Goal: Use online tool/utility: Use online tool/utility

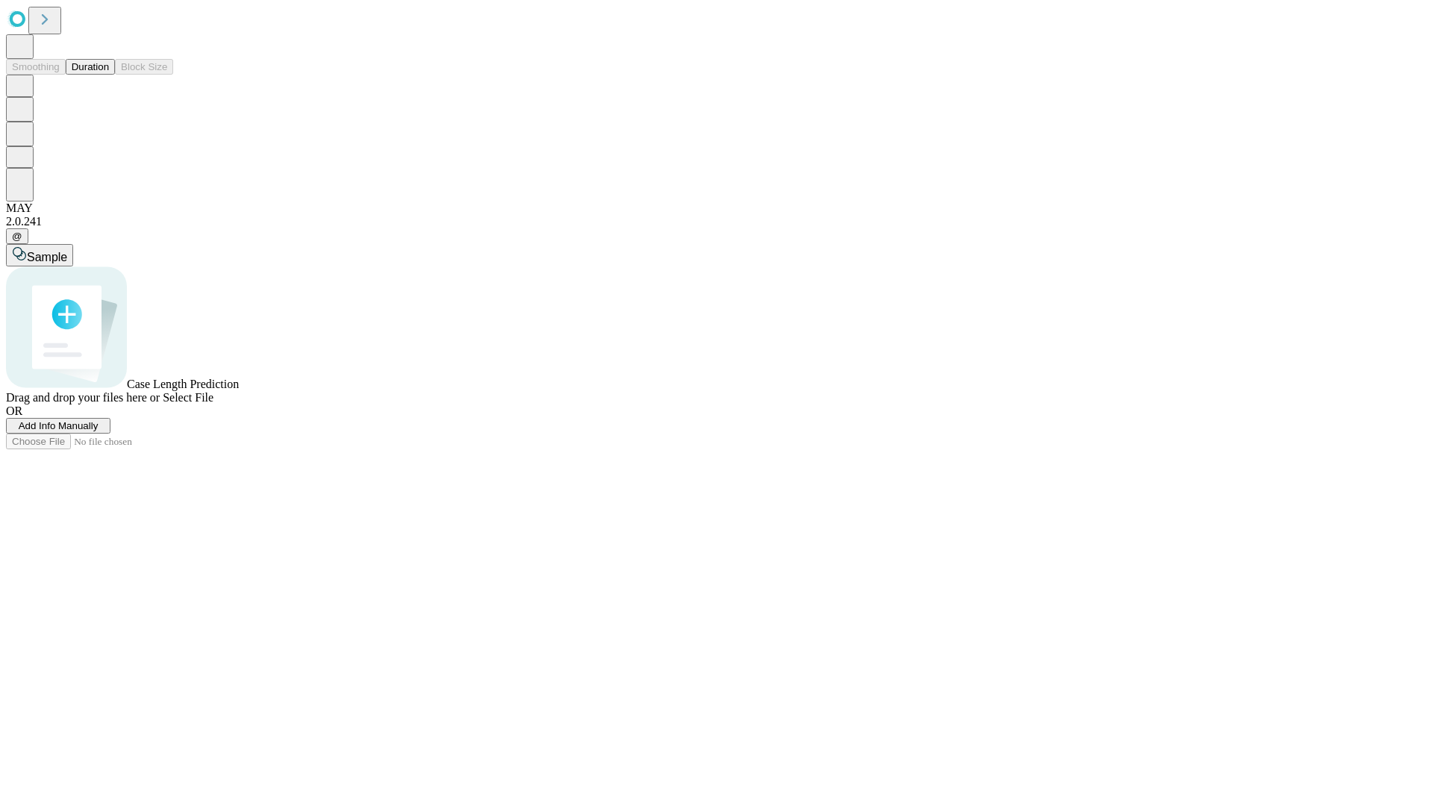
click at [109, 75] on button "Duration" at bounding box center [90, 67] width 49 height 16
click at [67, 251] on span "Sample" at bounding box center [47, 257] width 40 height 13
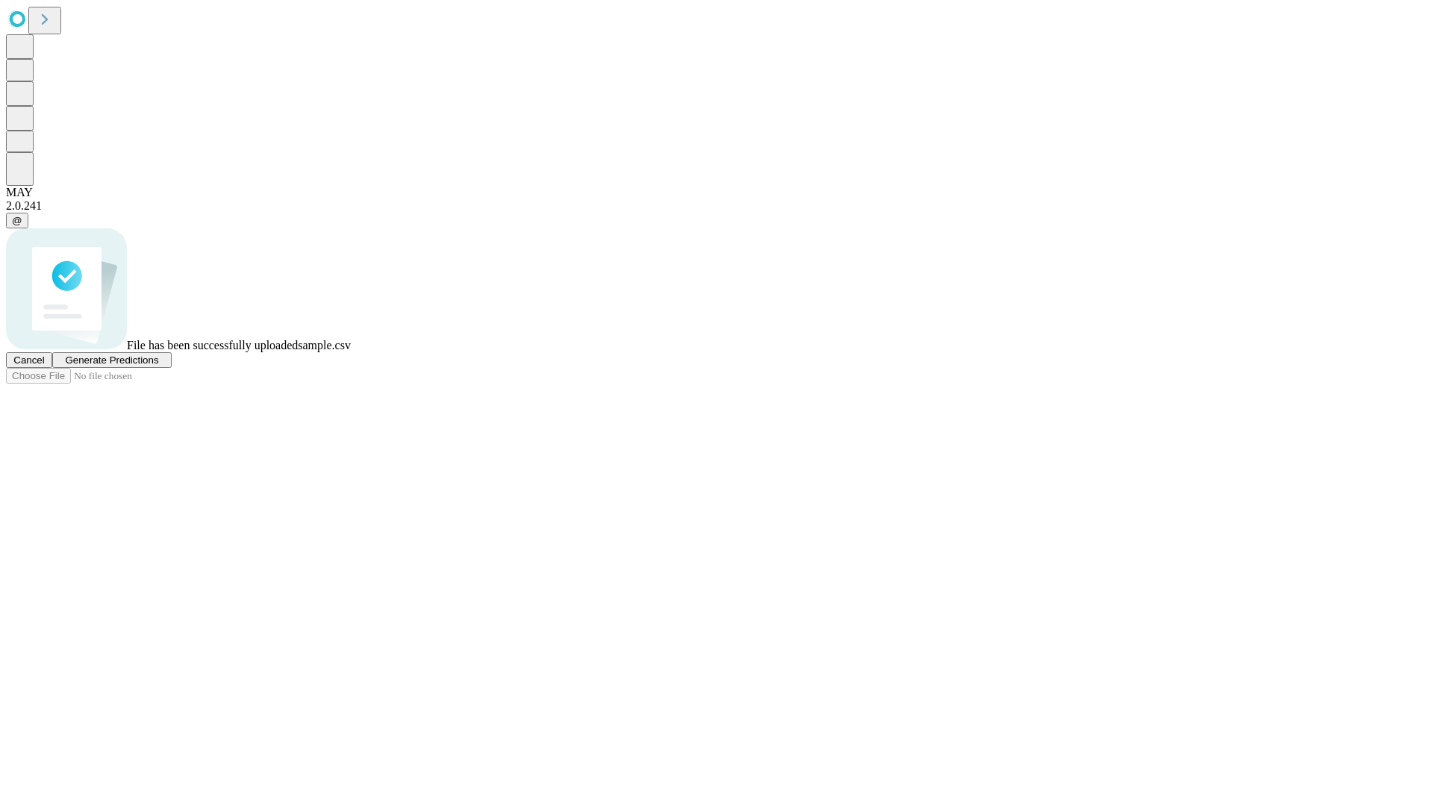
click at [158, 366] on span "Generate Predictions" at bounding box center [111, 359] width 93 height 11
